Goal: Task Accomplishment & Management: Manage account settings

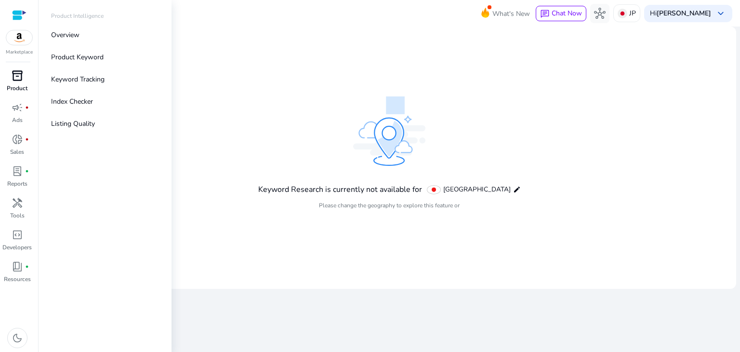
click at [15, 81] on span "inventory_2" at bounding box center [18, 76] width 12 height 12
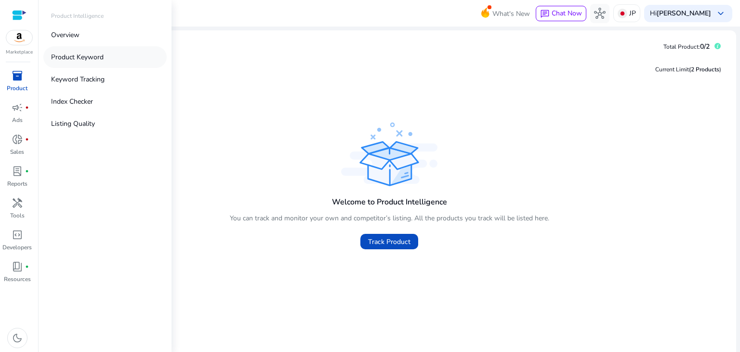
click at [92, 55] on p "Product Keyword" at bounding box center [77, 57] width 53 height 10
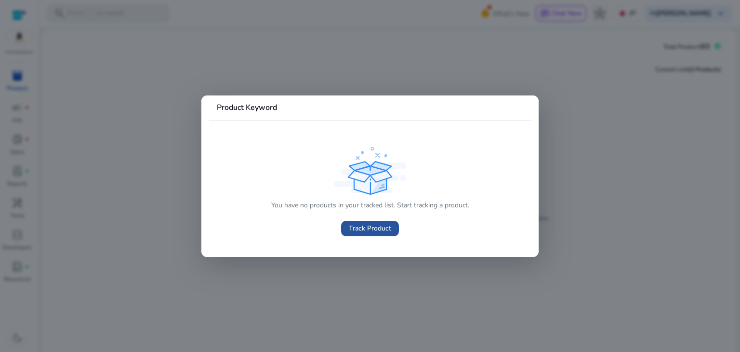
click at [357, 228] on span "Track Product" at bounding box center [370, 228] width 42 height 10
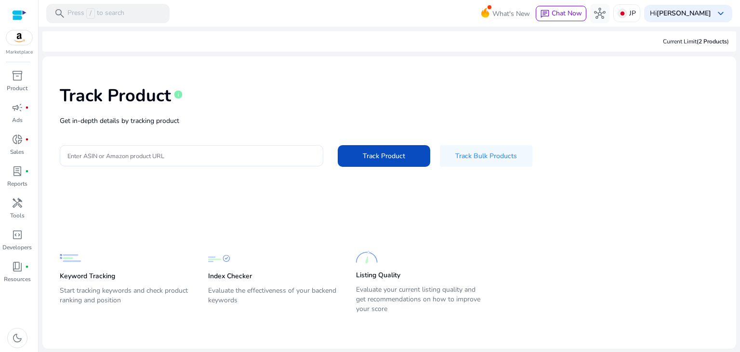
click at [21, 18] on div at bounding box center [19, 15] width 14 height 11
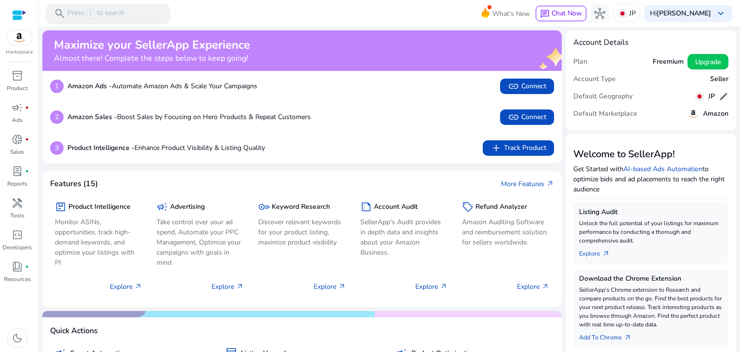
click at [88, 12] on span "/" at bounding box center [90, 13] width 9 height 11
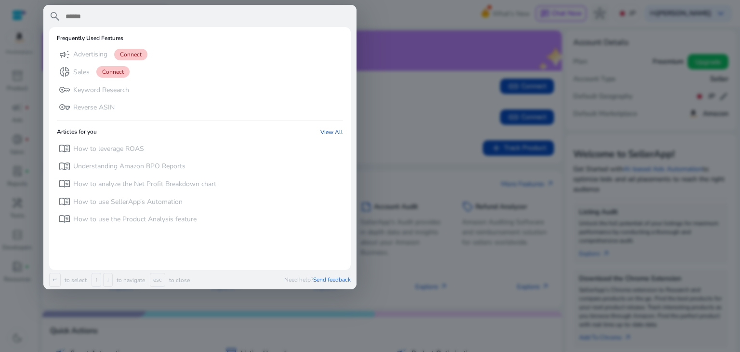
click at [397, 29] on div at bounding box center [370, 176] width 740 height 352
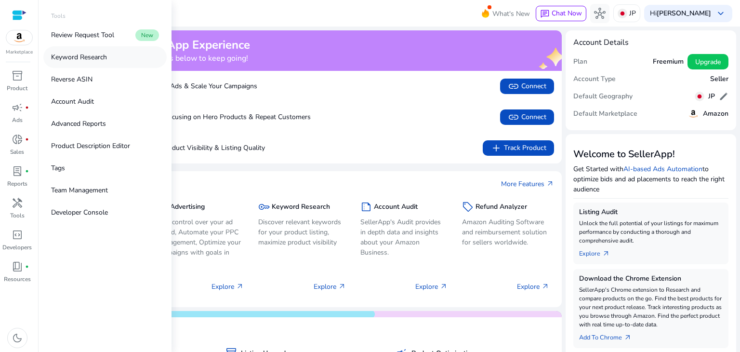
click at [99, 56] on p "Keyword Research" at bounding box center [79, 57] width 56 height 10
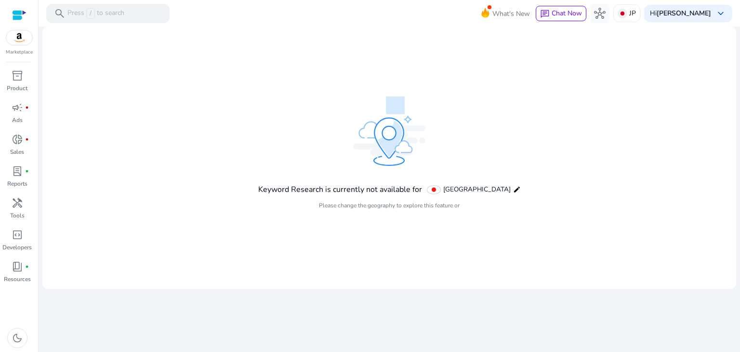
drag, startPoint x: 600, startPoint y: 73, endPoint x: 669, endPoint y: 154, distance: 106.7
click at [669, 154] on mat-card "Keyword Research is currently not available for [GEOGRAPHIC_DATA] edit Please c…" at bounding box center [389, 158] width 694 height 262
click at [513, 189] on mat-icon "edit" at bounding box center [517, 190] width 8 height 8
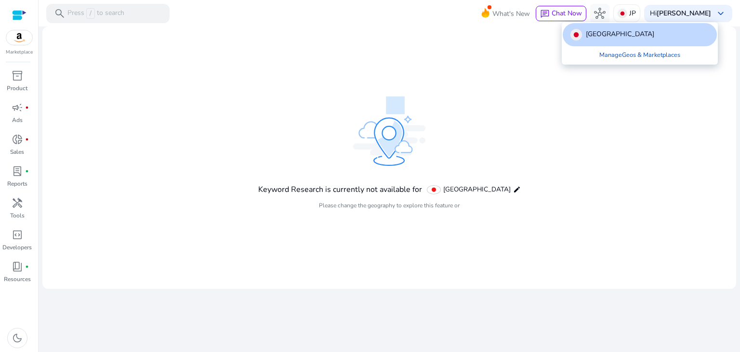
click at [524, 165] on div at bounding box center [370, 176] width 740 height 352
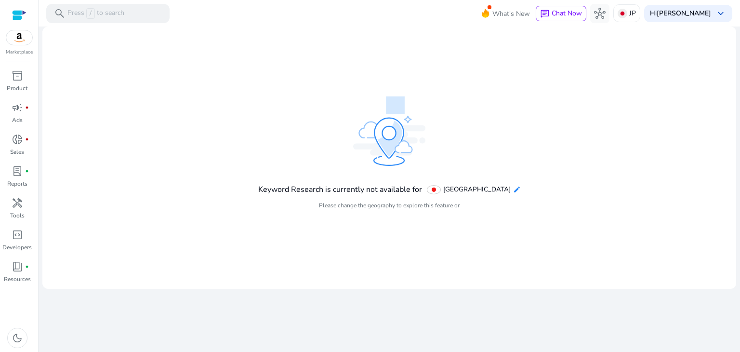
click at [513, 191] on mat-icon "edit" at bounding box center [517, 190] width 8 height 8
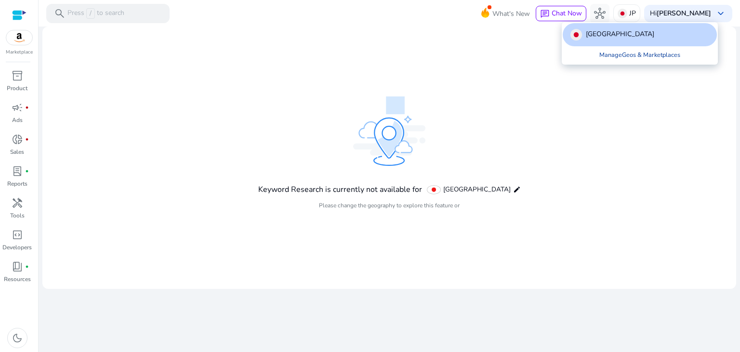
click at [629, 56] on link "Manage Geos & Marketplaces" at bounding box center [640, 54] width 96 height 17
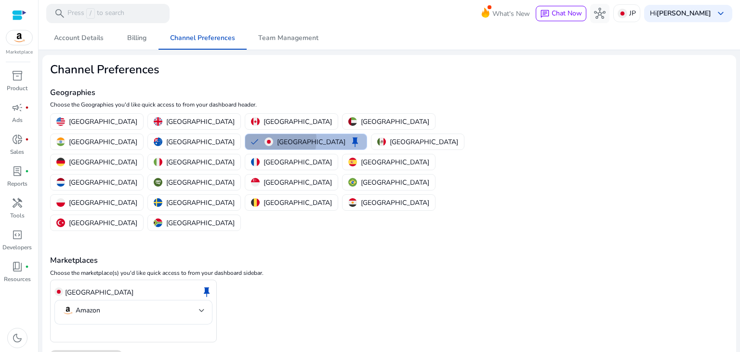
click at [265, 140] on div "Japan keep" at bounding box center [313, 142] width 96 height 12
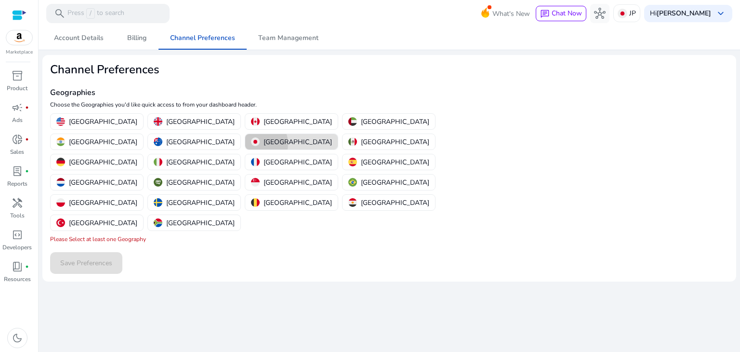
click at [260, 137] on img "button" at bounding box center [255, 141] width 9 height 9
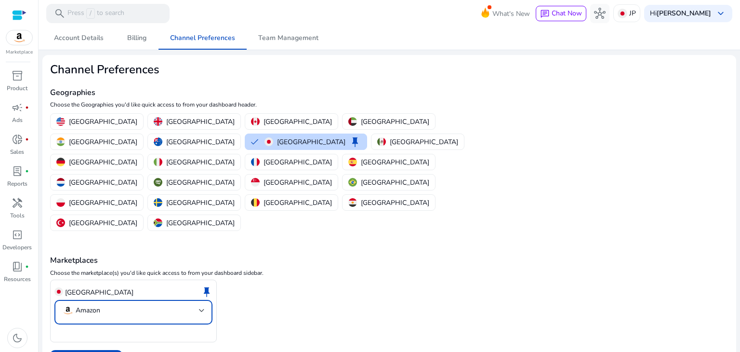
click at [197, 305] on mat-select-trigger "Amazon" at bounding box center [130, 311] width 137 height 12
click at [256, 258] on div at bounding box center [370, 176] width 740 height 352
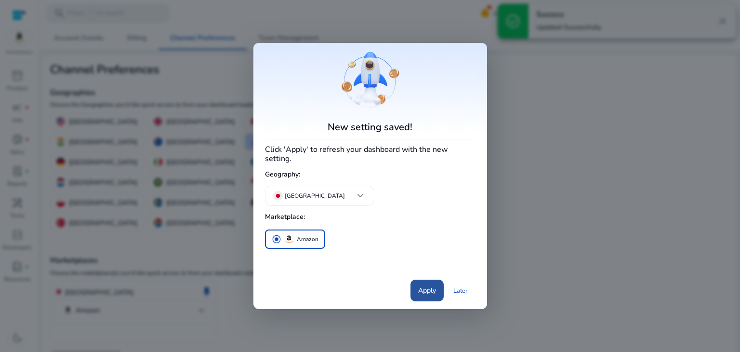
click at [436, 287] on span "Apply" at bounding box center [427, 290] width 18 height 10
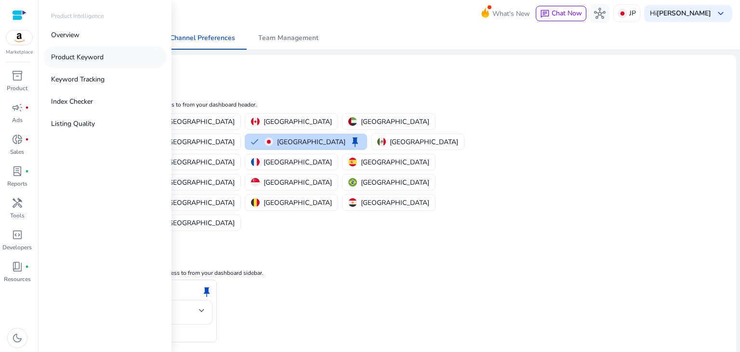
click at [79, 58] on p "Product Keyword" at bounding box center [77, 57] width 53 height 10
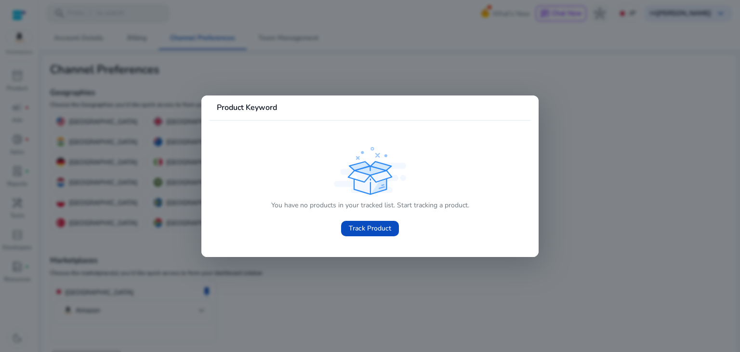
click at [341, 263] on div at bounding box center [370, 176] width 740 height 352
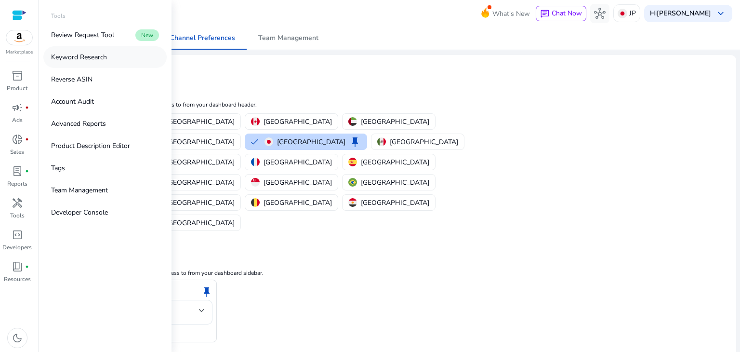
click at [94, 54] on p "Keyword Research" at bounding box center [79, 57] width 56 height 10
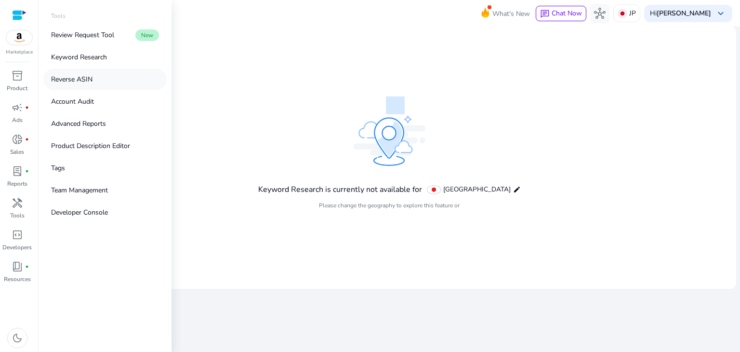
click at [85, 83] on p "Reverse ASIN" at bounding box center [71, 79] width 41 height 10
click at [82, 102] on p "Account Audit" at bounding box center [72, 101] width 43 height 10
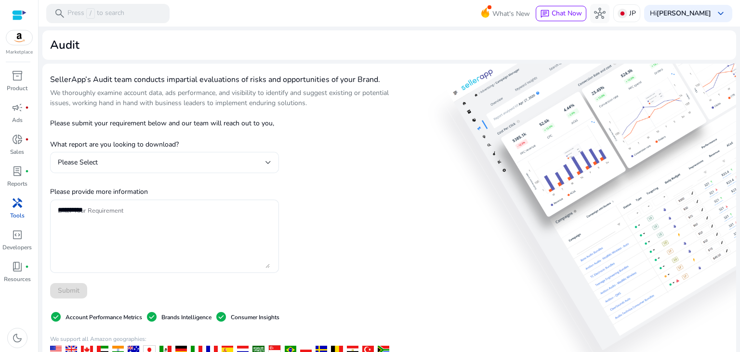
click at [114, 167] on div "Please Select" at bounding box center [162, 162] width 208 height 11
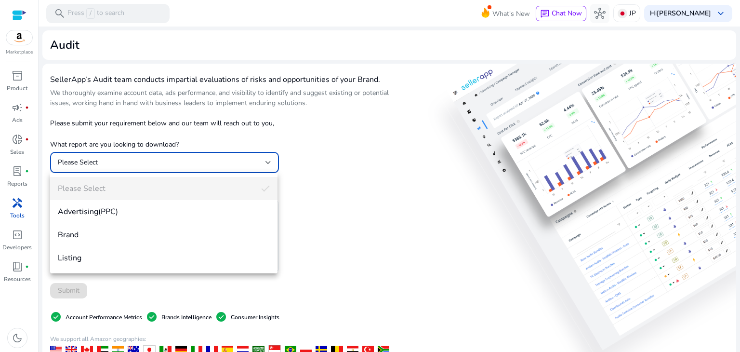
click at [195, 132] on div at bounding box center [370, 176] width 740 height 352
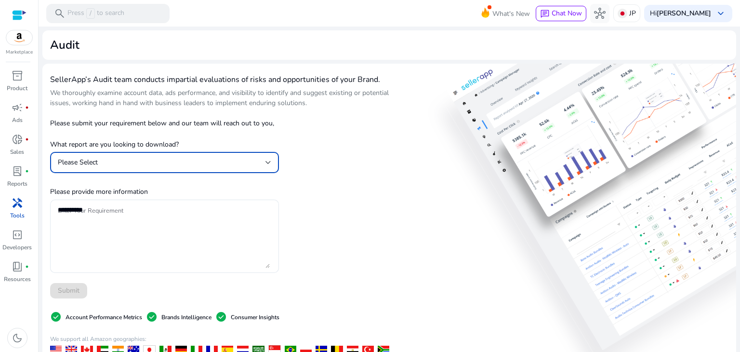
click at [136, 161] on div "Please Select" at bounding box center [162, 162] width 208 height 11
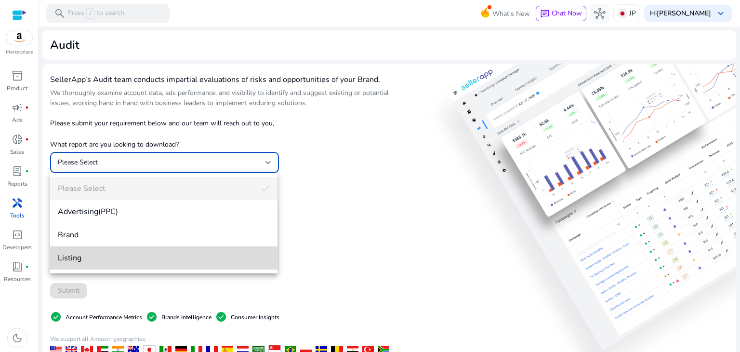
click at [82, 250] on mat-option "Listing" at bounding box center [164, 257] width 228 height 23
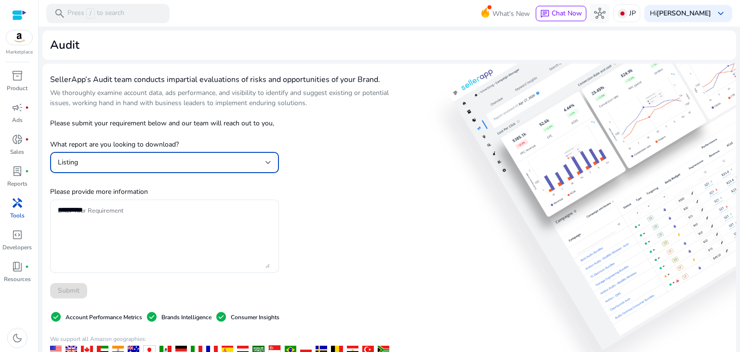
click at [335, 173] on div "SellerApp’s Audit team conducts impartial evaluations of risks and opportunitie…" at bounding box center [221, 280] width 343 height 419
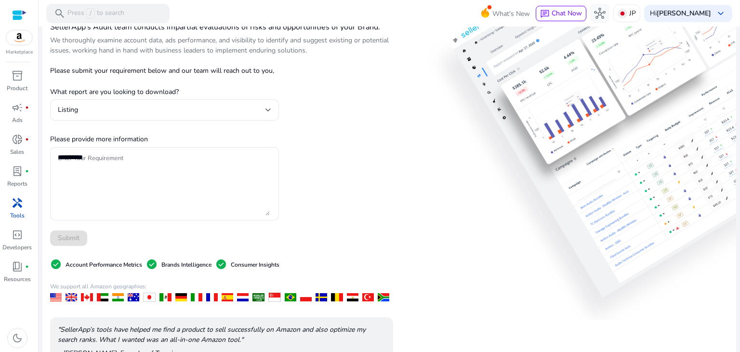
scroll to position [49, 0]
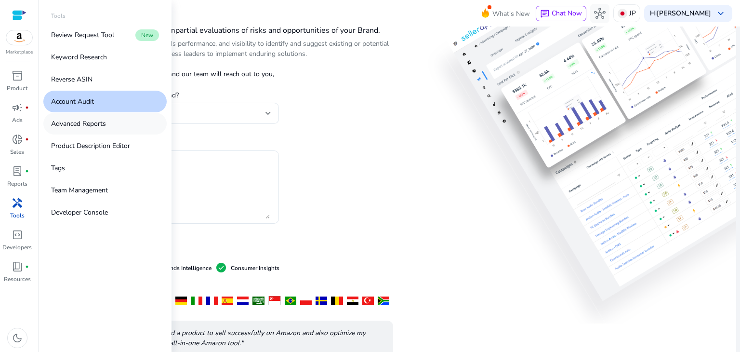
click at [98, 124] on p "Advanced Reports" at bounding box center [78, 124] width 55 height 10
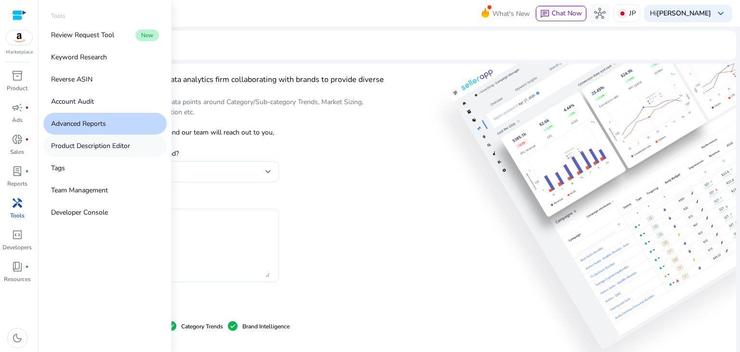
click at [96, 146] on p "Product Description Editor" at bounding box center [90, 146] width 79 height 10
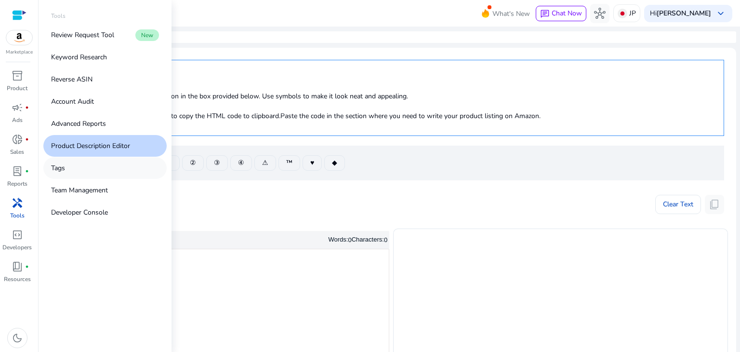
click at [69, 172] on link "Tags" at bounding box center [104, 168] width 123 height 22
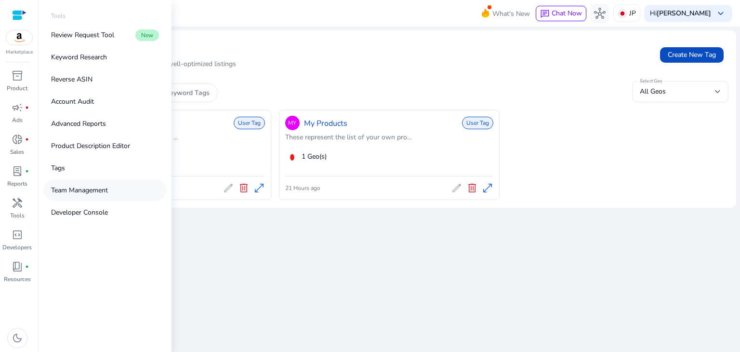
click at [100, 191] on p "Team Management" at bounding box center [79, 190] width 57 height 10
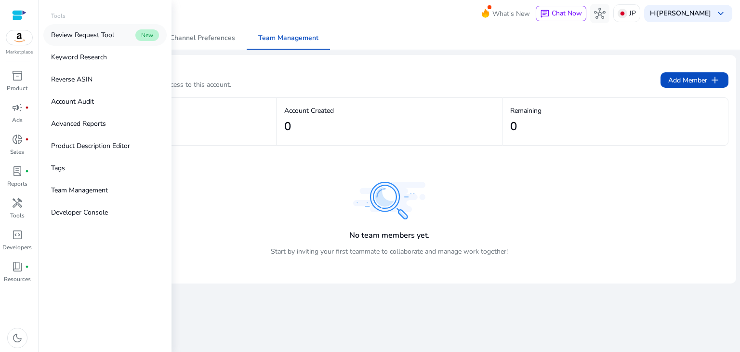
click at [99, 35] on p "Review Request Tool" at bounding box center [82, 35] width 63 height 10
click at [92, 55] on p "Keyword Research" at bounding box center [79, 57] width 56 height 10
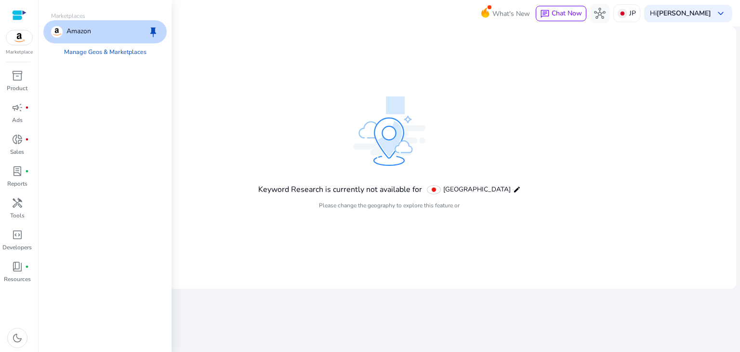
click at [94, 31] on div "Amazon keep" at bounding box center [104, 31] width 123 height 23
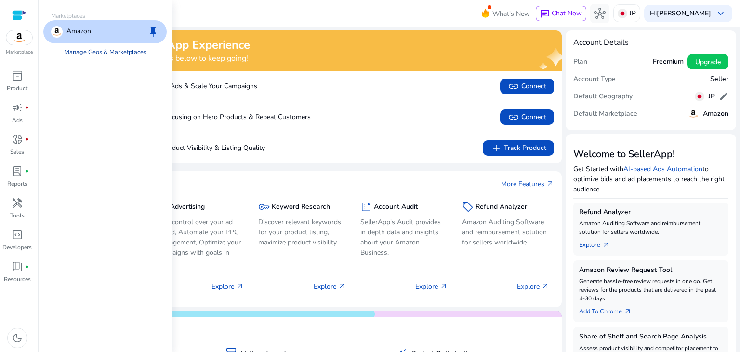
click at [89, 51] on link "Manage Geos & Marketplaces" at bounding box center [105, 51] width 98 height 17
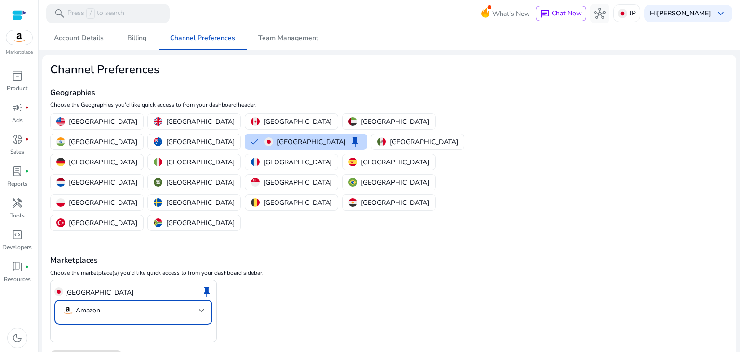
click at [130, 305] on mat-select-trigger "Amazon" at bounding box center [130, 311] width 137 height 12
click at [69, 282] on mat-pseudo-checkbox at bounding box center [66, 278] width 9 height 9
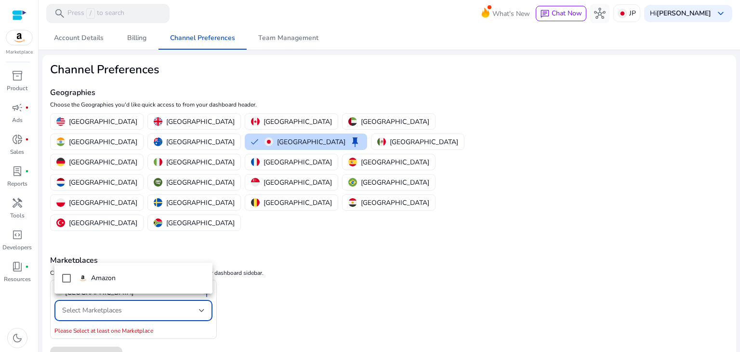
click at [244, 250] on div at bounding box center [370, 176] width 740 height 352
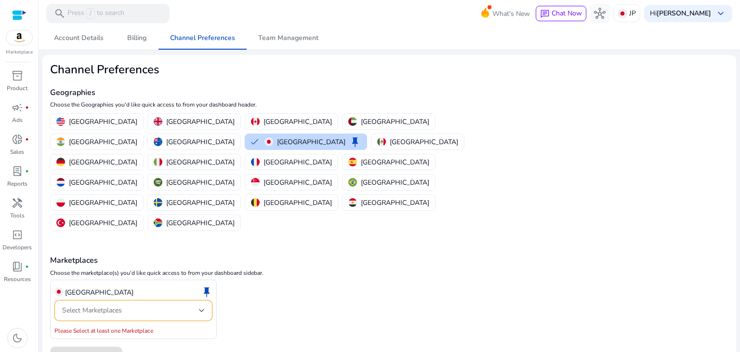
click at [147, 300] on div "Select Marketplaces" at bounding box center [133, 310] width 143 height 21
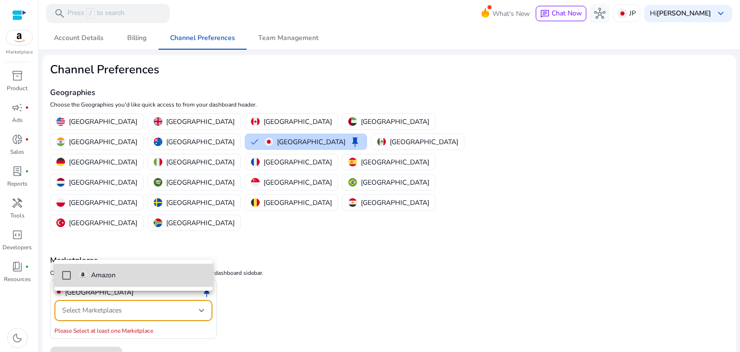
click at [64, 274] on mat-pseudo-checkbox at bounding box center [66, 275] width 9 height 9
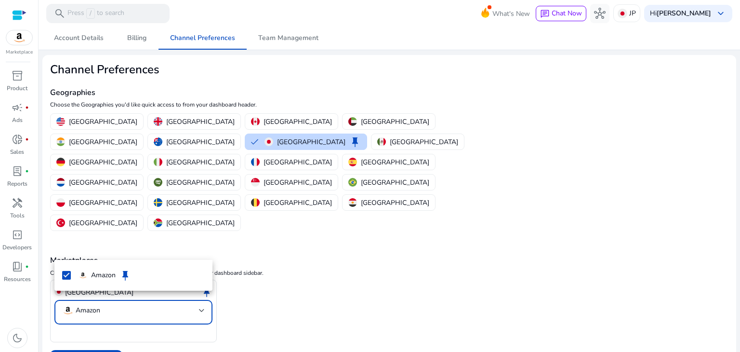
click at [161, 303] on div at bounding box center [370, 176] width 740 height 352
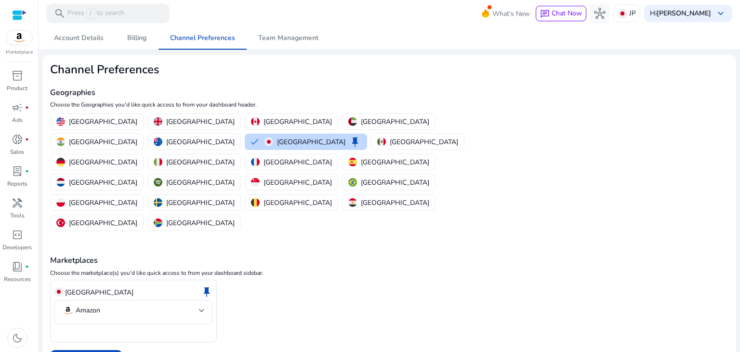
click at [20, 15] on div at bounding box center [19, 15] width 14 height 11
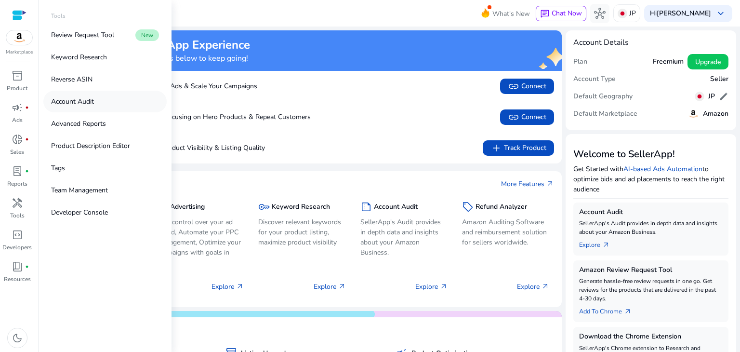
click at [82, 101] on p "Account Audit" at bounding box center [72, 101] width 43 height 10
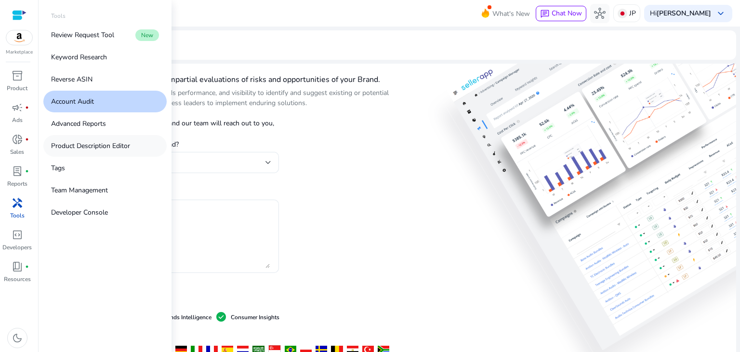
click at [84, 146] on p "Product Description Editor" at bounding box center [90, 146] width 79 height 10
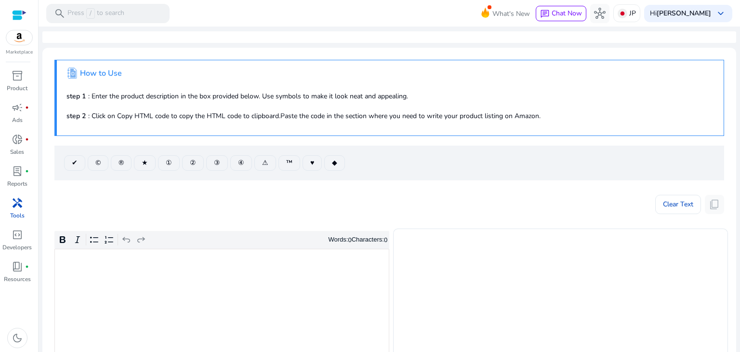
click at [21, 207] on span "handyman" at bounding box center [18, 203] width 12 height 12
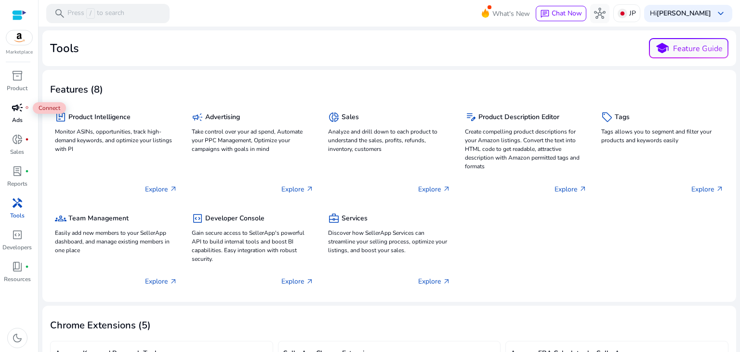
click at [17, 112] on span "campaign" at bounding box center [18, 108] width 12 height 12
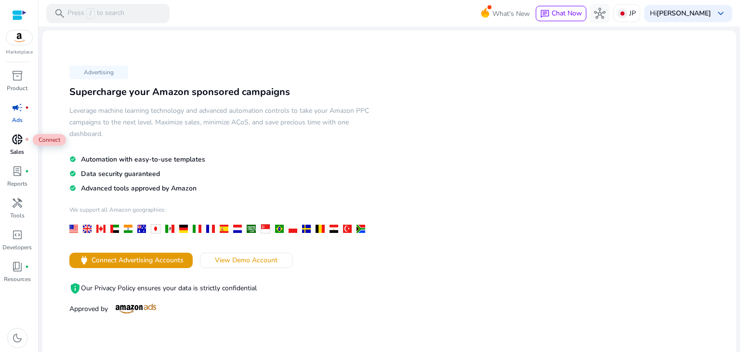
click at [15, 144] on span "donut_small" at bounding box center [18, 140] width 12 height 12
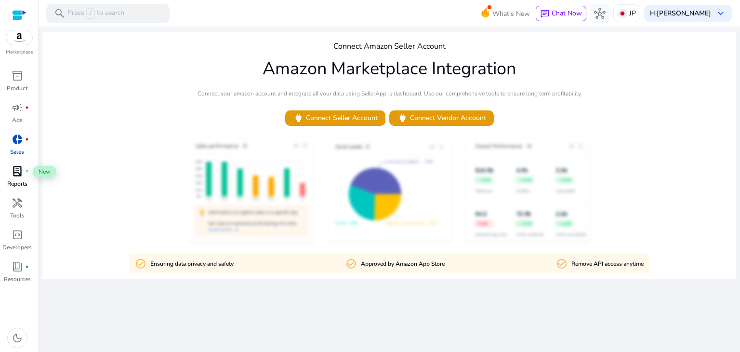
click at [14, 174] on span "lab_profile" at bounding box center [18, 171] width 12 height 12
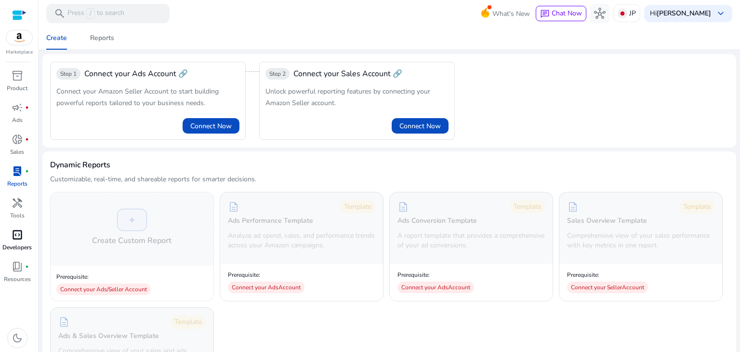
click at [19, 237] on span "code_blocks" at bounding box center [18, 235] width 12 height 12
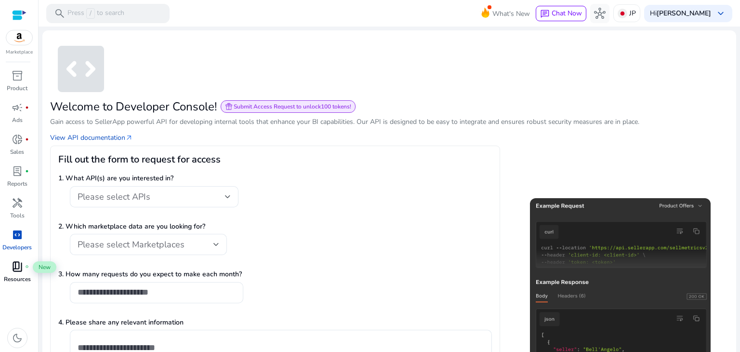
click at [15, 265] on span "book_4" at bounding box center [18, 267] width 12 height 12
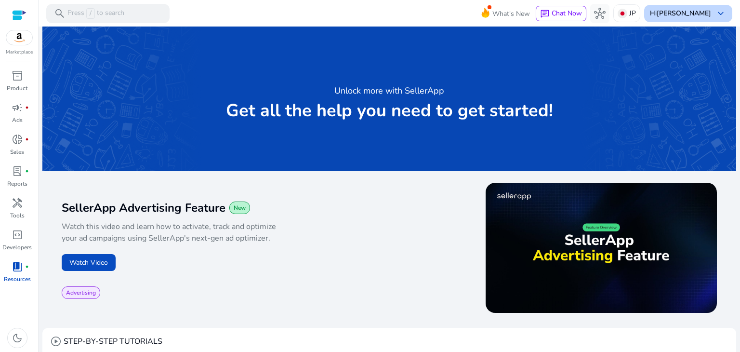
click at [672, 14] on b "[PERSON_NAME]" at bounding box center [684, 13] width 54 height 9
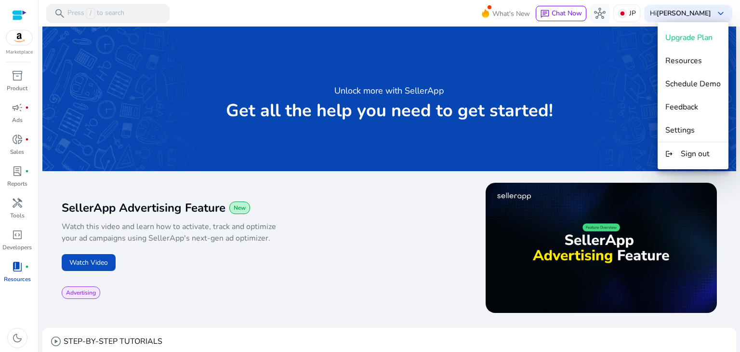
click at [359, 270] on div at bounding box center [370, 176] width 740 height 352
